Goal: Transaction & Acquisition: Purchase product/service

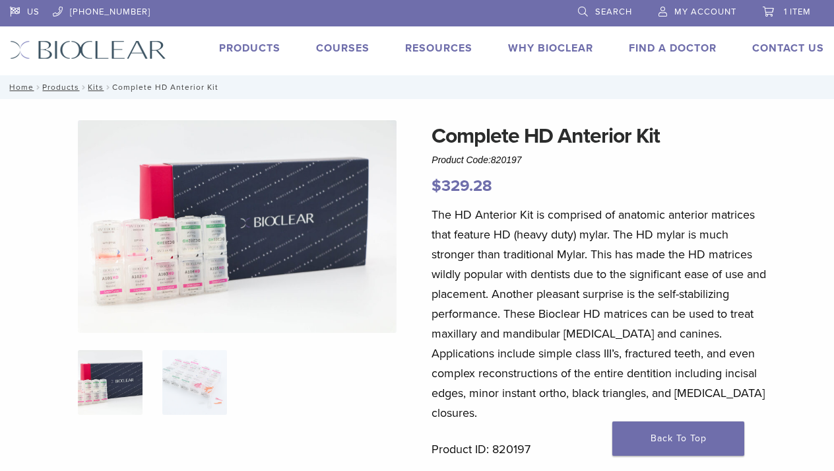
scroll to position [0, 5]
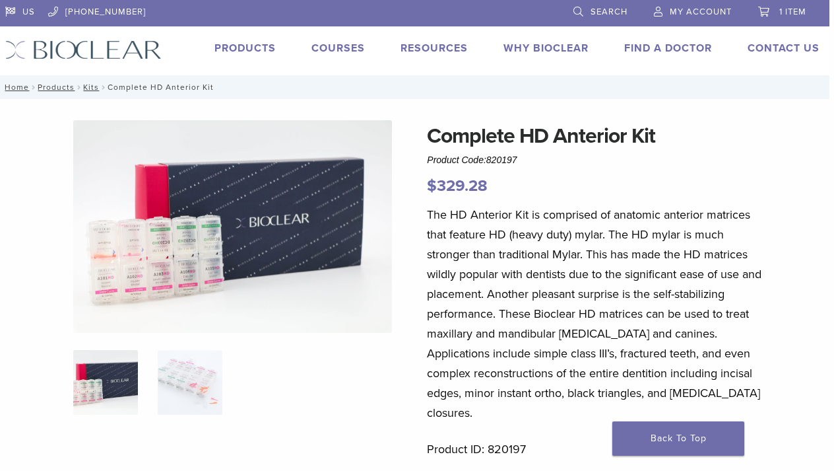
click at [240, 44] on link "Products" at bounding box center [244, 48] width 61 height 13
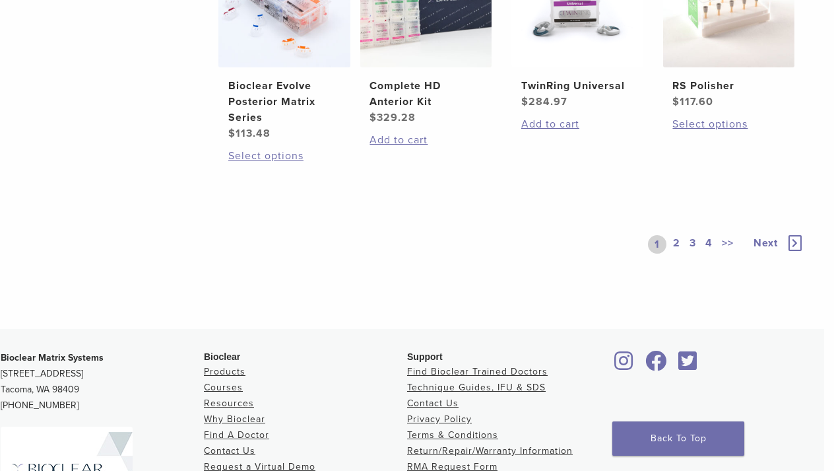
scroll to position [1076, 10]
click at [676, 254] on link "2" at bounding box center [677, 245] width 13 height 18
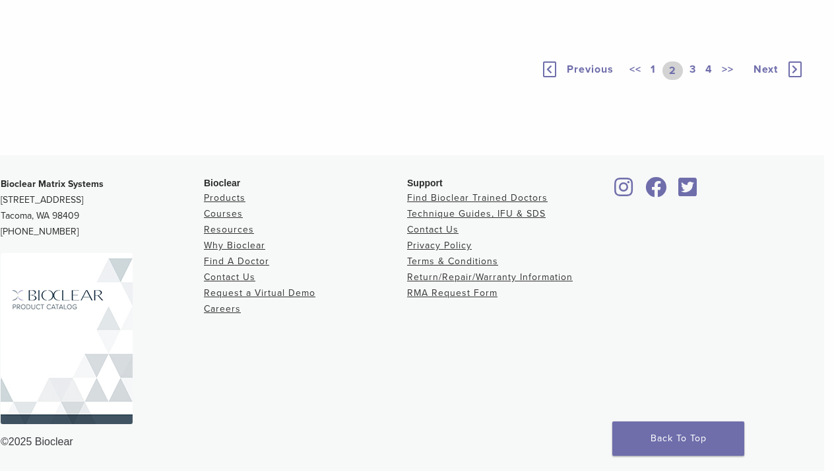
scroll to position [1060, 10]
click at [692, 80] on link "3" at bounding box center [693, 70] width 12 height 18
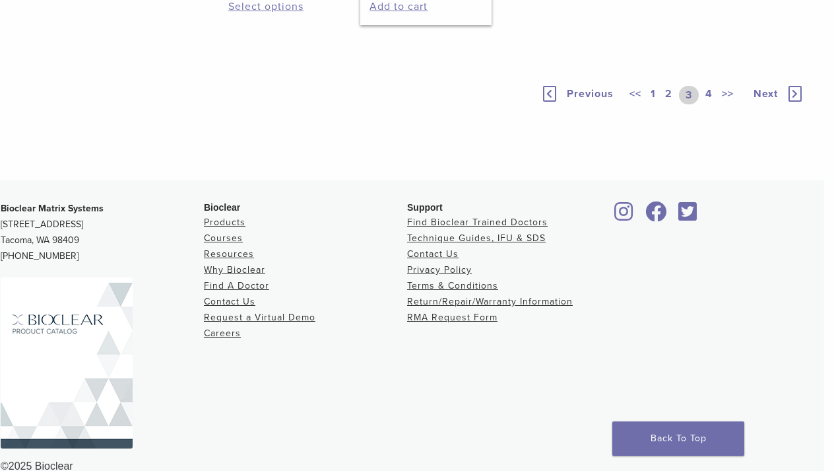
scroll to position [1038, 10]
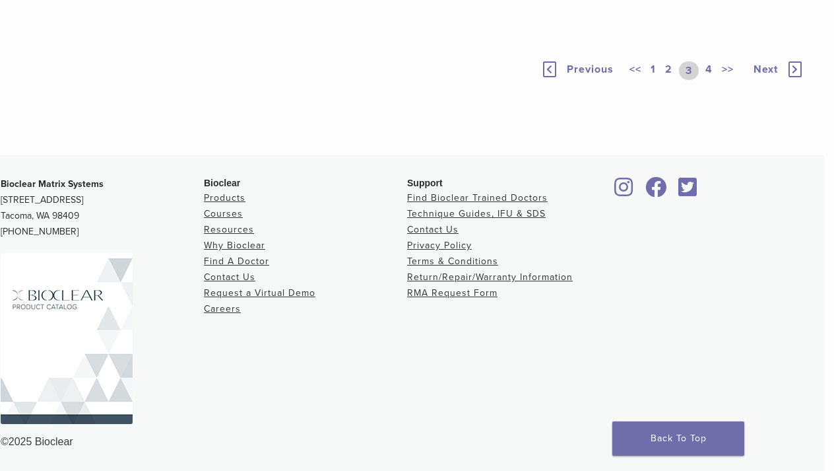
click at [710, 80] on link "4" at bounding box center [709, 70] width 13 height 18
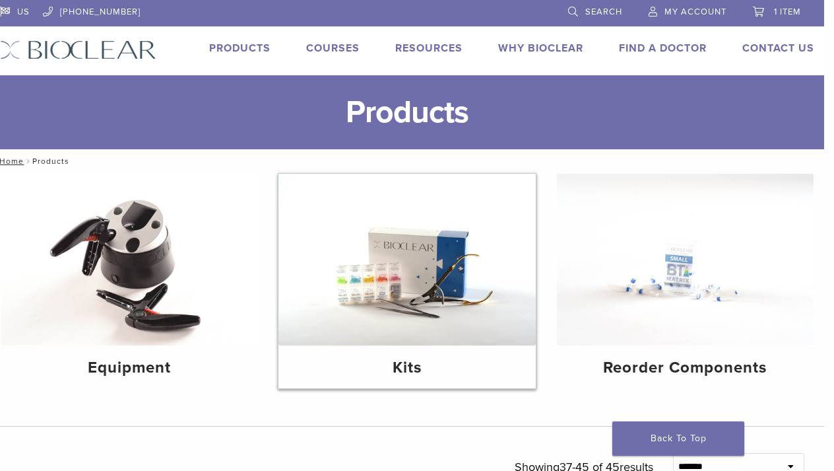
scroll to position [0, 10]
click at [612, 12] on span "Search" at bounding box center [603, 12] width 37 height 11
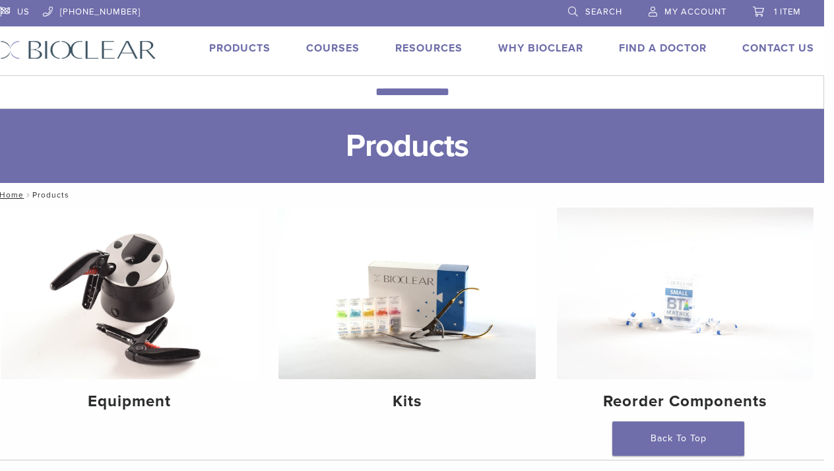
click at [594, 11] on span "Search" at bounding box center [603, 12] width 37 height 11
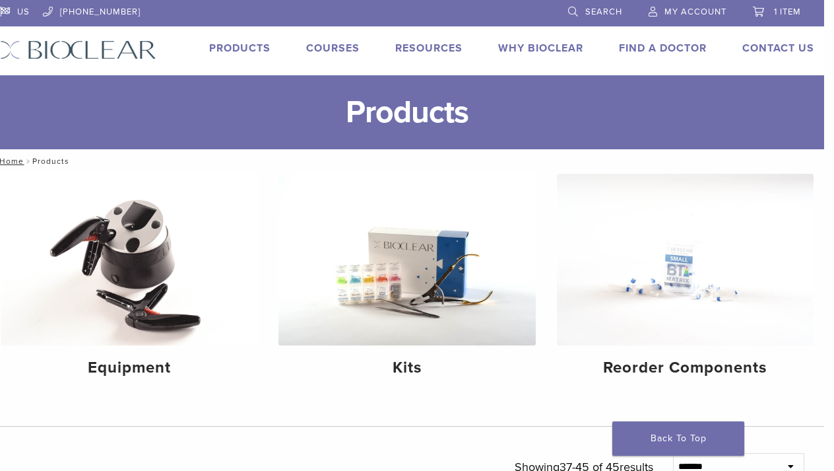
click at [594, 11] on span "Search" at bounding box center [603, 12] width 37 height 11
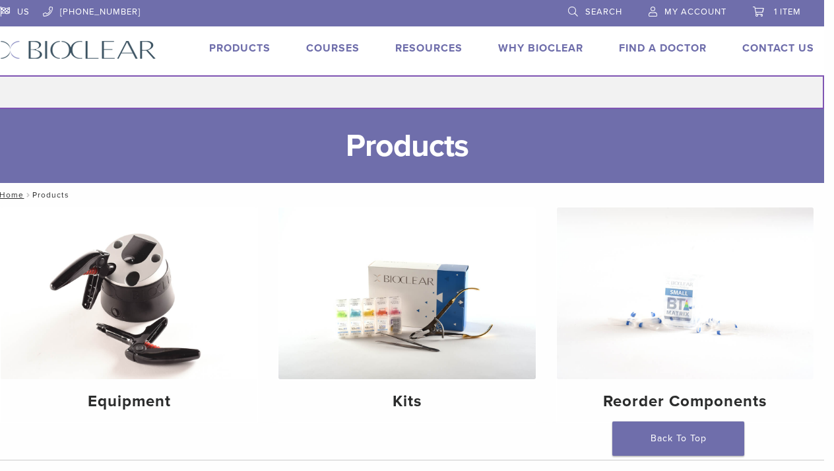
click at [422, 90] on input "Search for:" at bounding box center [407, 92] width 834 height 34
type input "***"
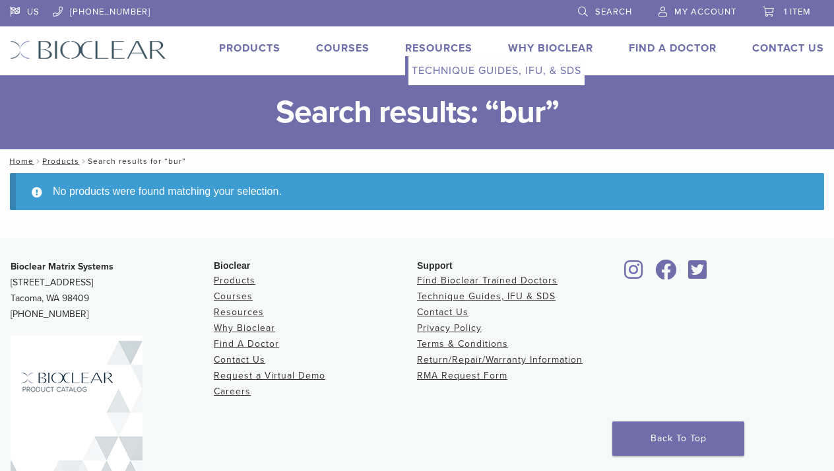
click at [434, 46] on link "Resources" at bounding box center [438, 48] width 67 height 13
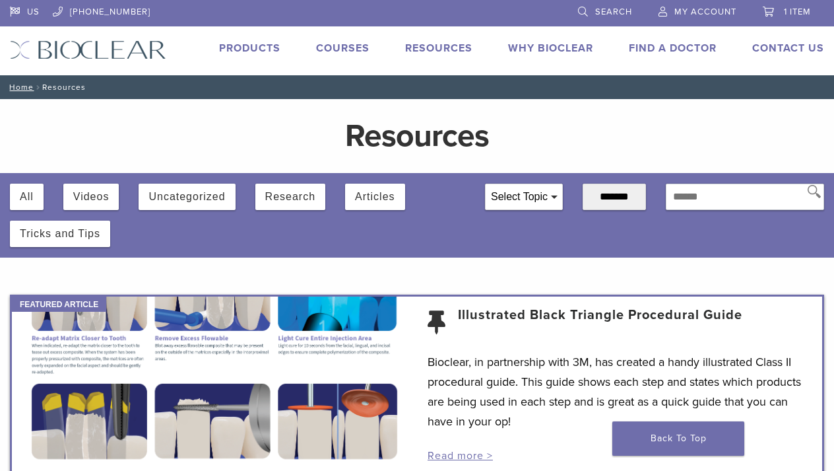
click at [256, 50] on link "Products" at bounding box center [249, 48] width 61 height 13
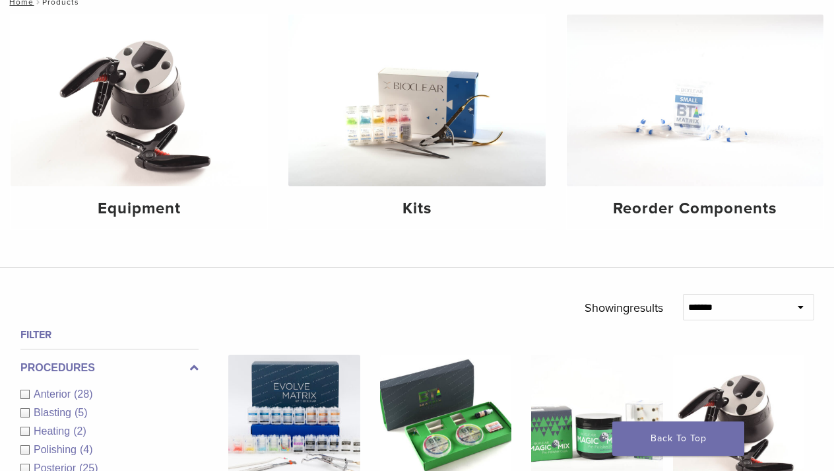
scroll to position [165, 0]
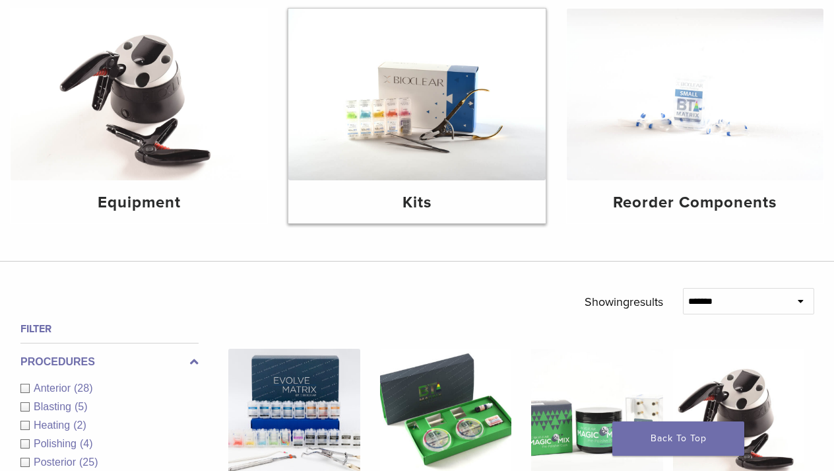
click at [418, 202] on h4 "Kits" at bounding box center [417, 203] width 236 height 24
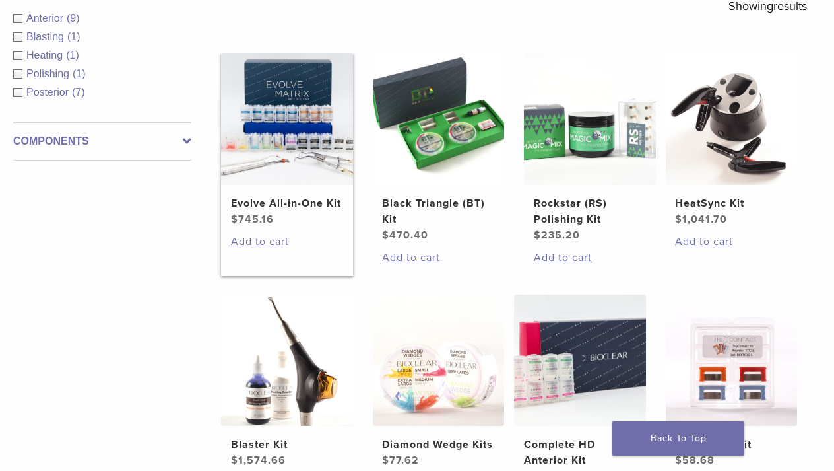
scroll to position [253, 7]
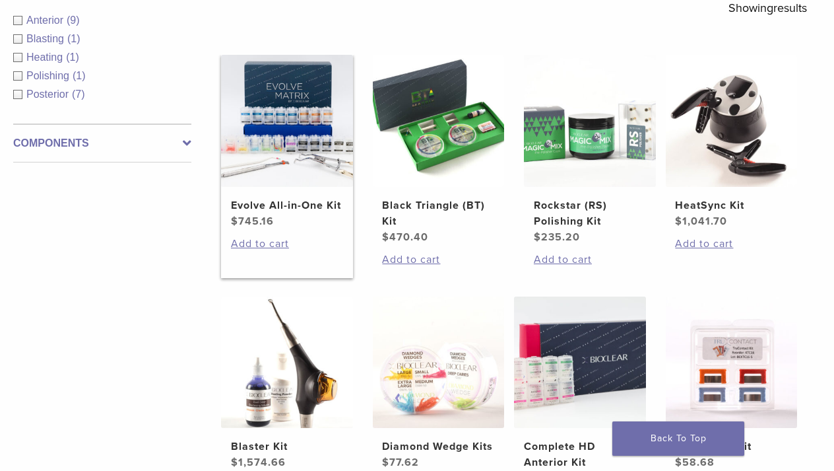
click at [298, 133] on img at bounding box center [287, 121] width 132 height 132
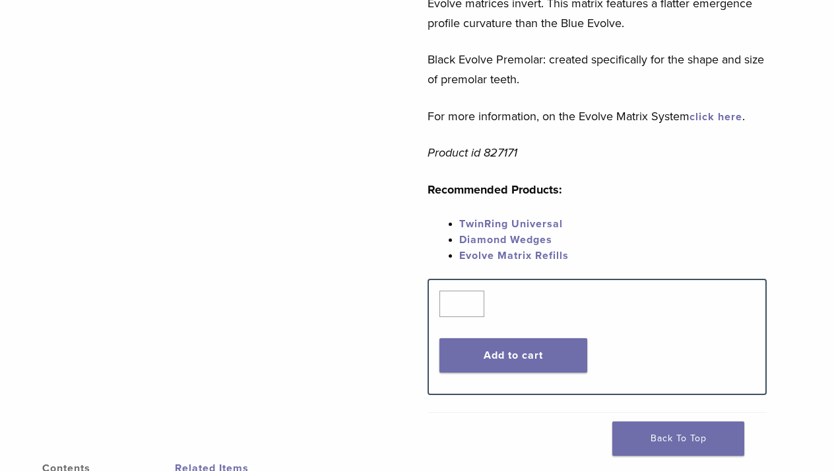
scroll to position [671, 4]
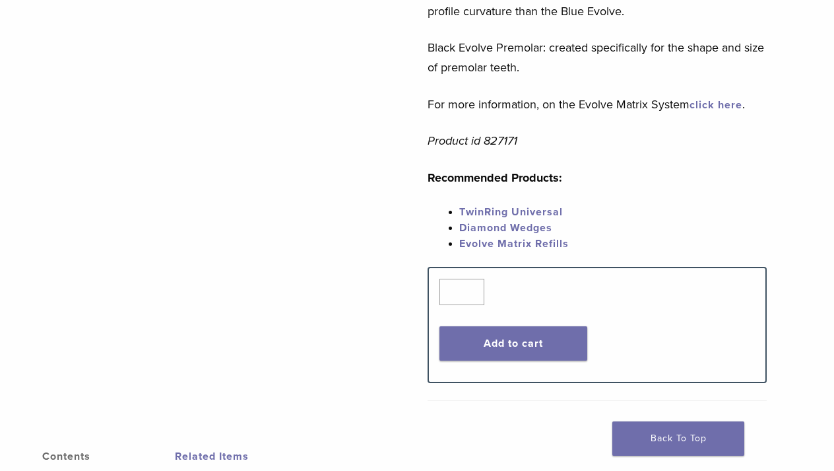
click at [501, 214] on link "TwinRing Universal" at bounding box center [511, 211] width 104 height 13
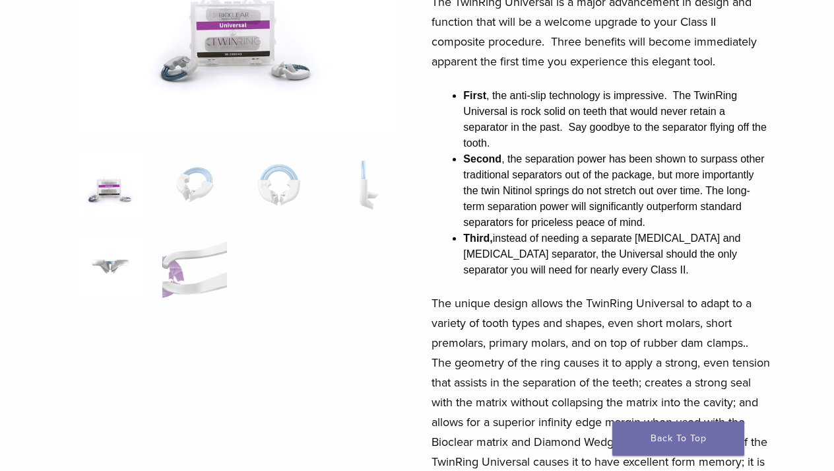
scroll to position [215, 1]
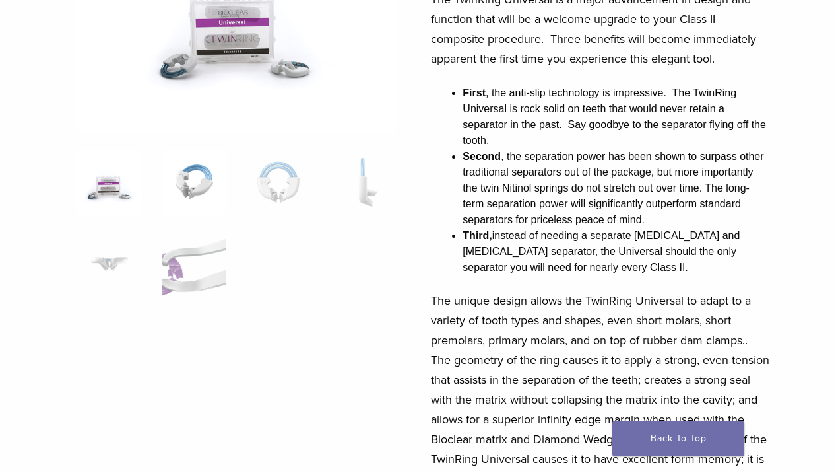
click at [189, 187] on img at bounding box center [194, 182] width 65 height 65
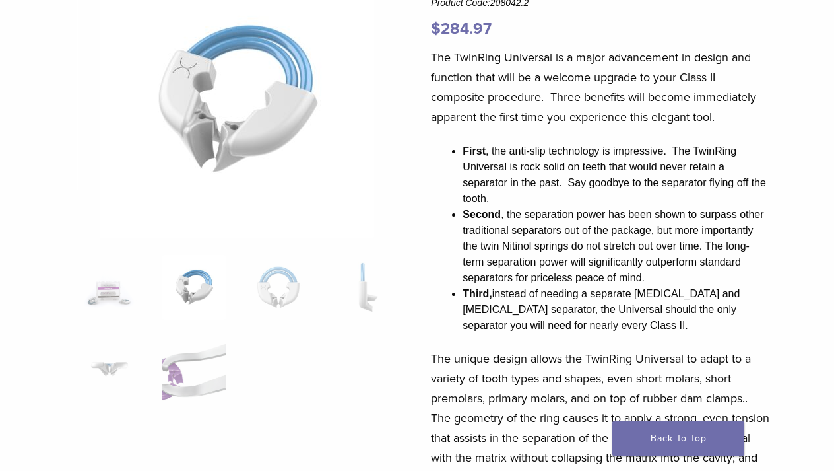
scroll to position [147, 1]
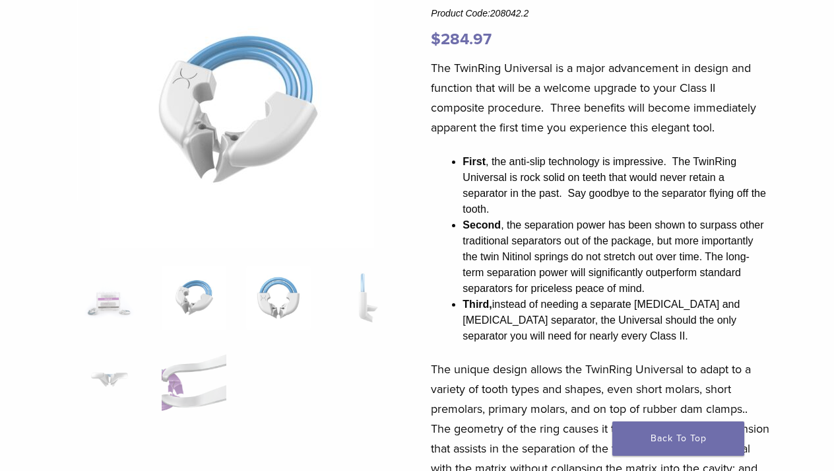
click at [286, 294] on img at bounding box center [278, 297] width 65 height 65
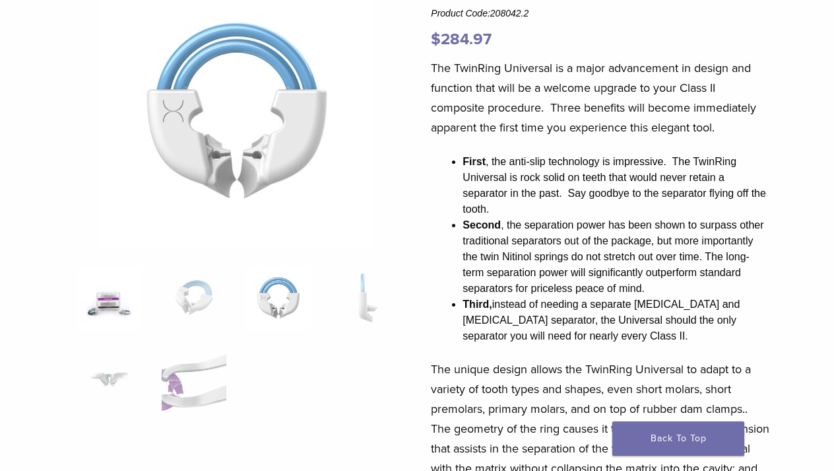
click at [100, 310] on img at bounding box center [109, 297] width 65 height 65
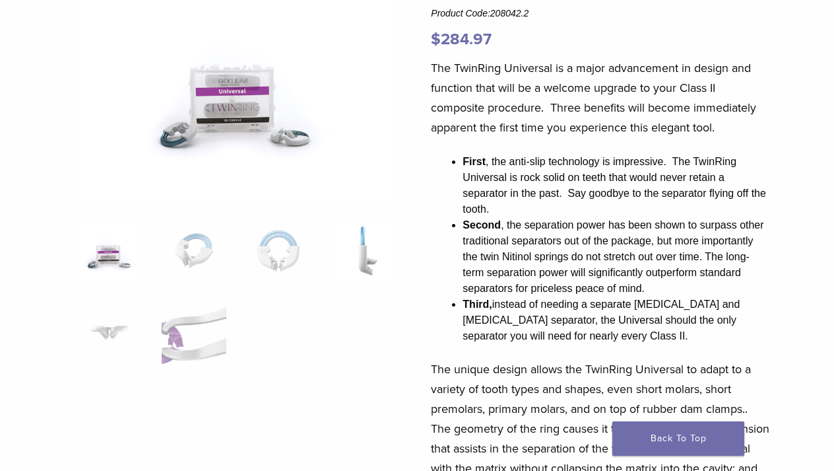
click at [371, 260] on img at bounding box center [363, 250] width 65 height 65
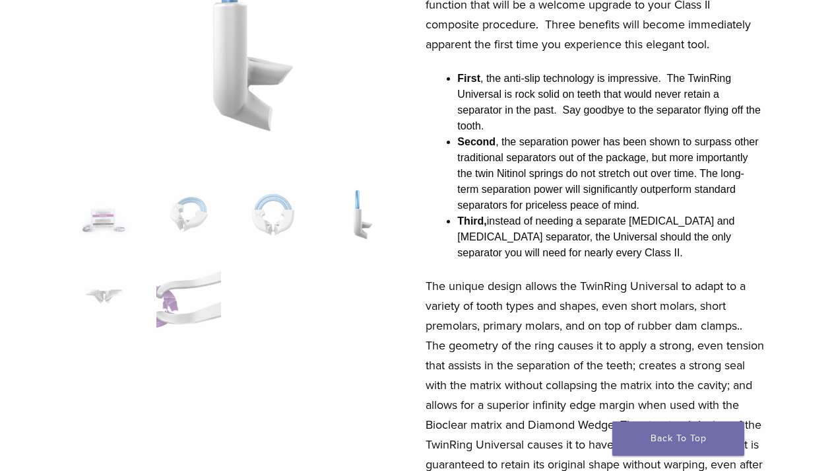
scroll to position [230, 7]
click at [189, 307] on img at bounding box center [188, 296] width 65 height 65
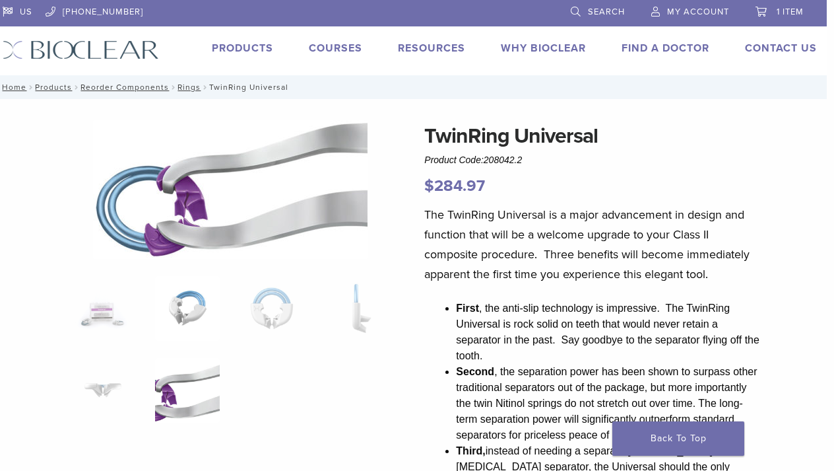
scroll to position [0, 7]
click at [785, 11] on span "1 item" at bounding box center [790, 12] width 27 height 11
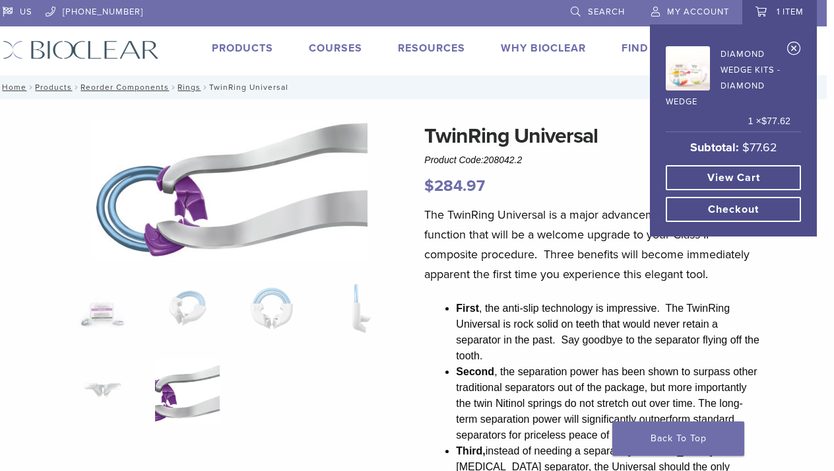
click at [728, 179] on link "View cart" at bounding box center [733, 177] width 135 height 25
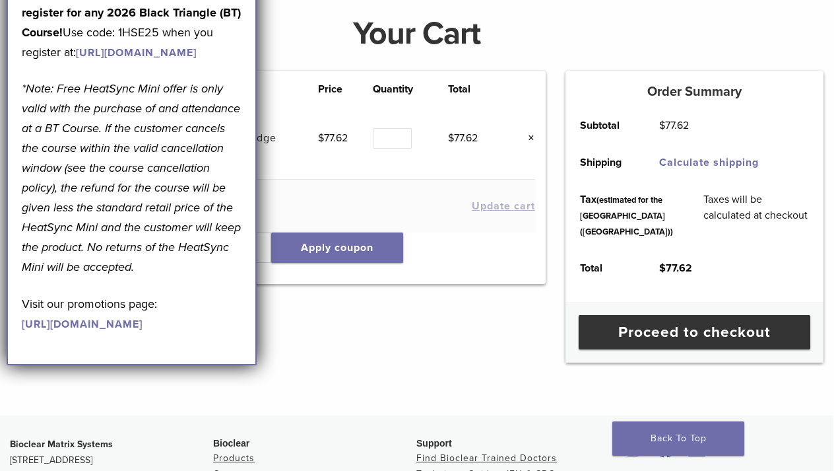
scroll to position [123, 1]
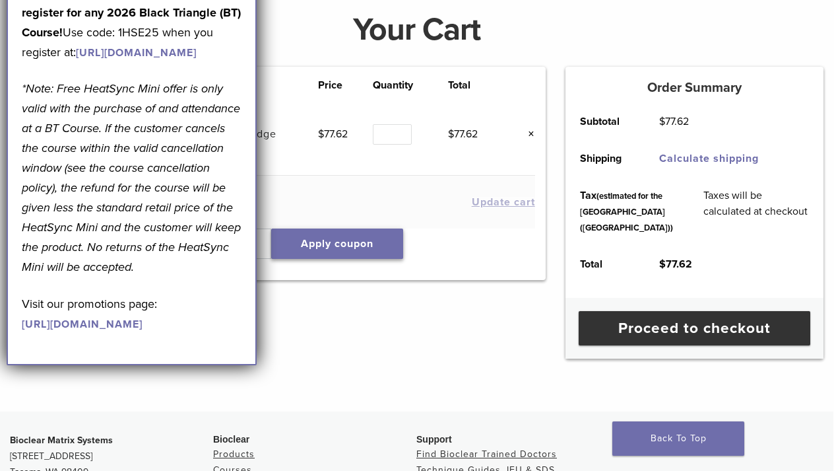
click at [349, 244] on button "Apply coupon" at bounding box center [337, 243] width 132 height 30
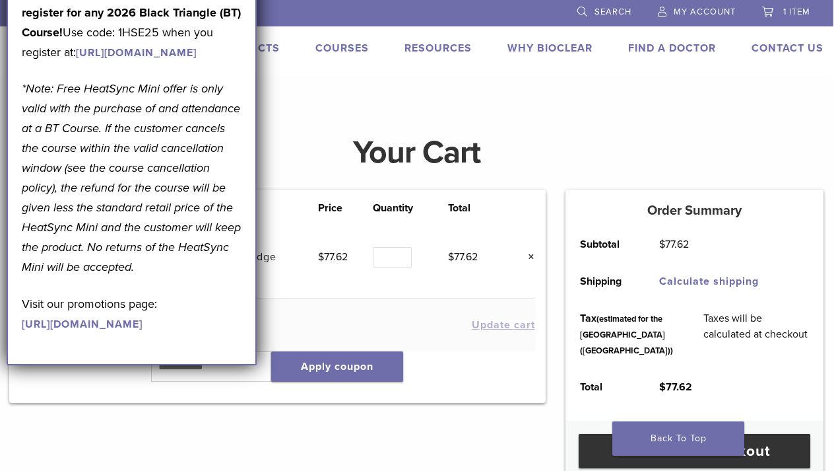
scroll to position [0, 1]
click at [337, 44] on link "Courses" at bounding box center [341, 48] width 53 height 13
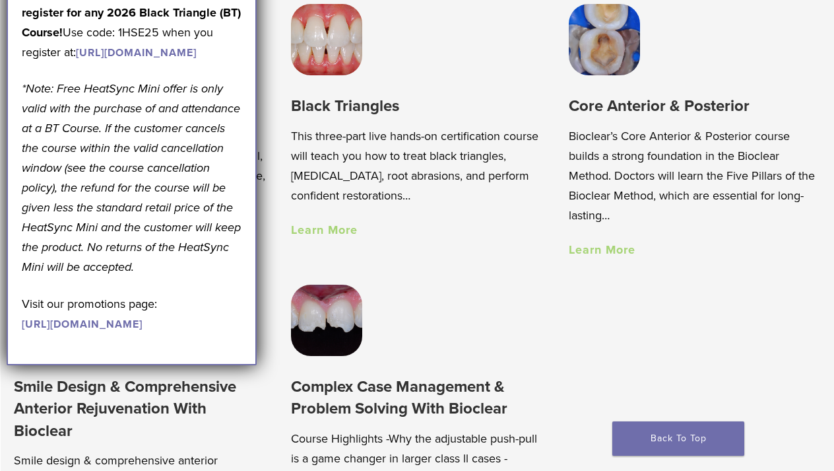
scroll to position [894, 0]
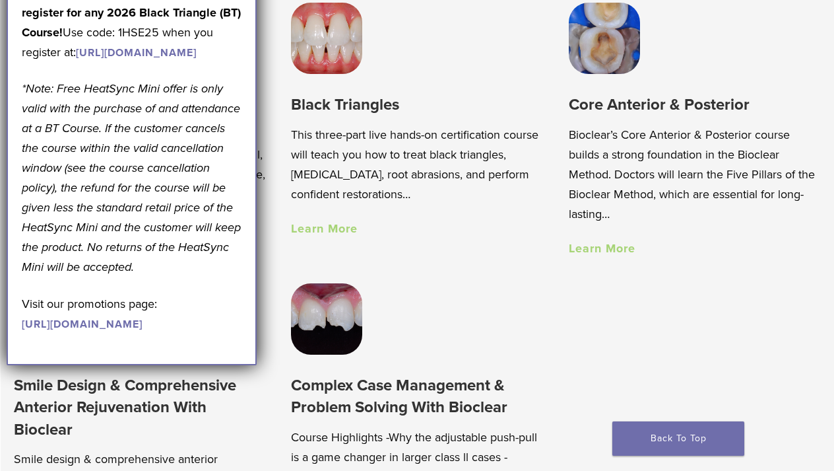
click at [614, 244] on link "Learn More" at bounding box center [602, 248] width 67 height 15
